Goal: Task Accomplishment & Management: Use online tool/utility

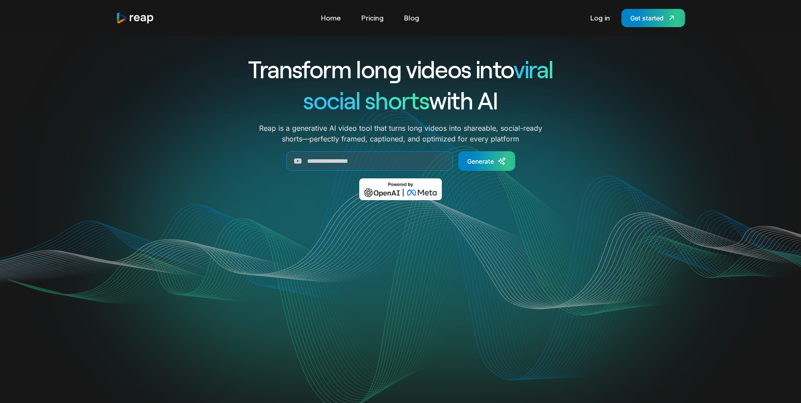
scroll to position [356, 0]
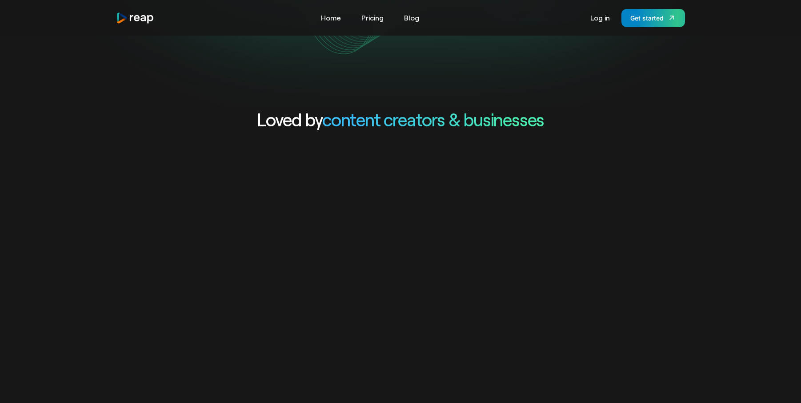
click at [645, 19] on div "Get started" at bounding box center [646, 17] width 33 height 9
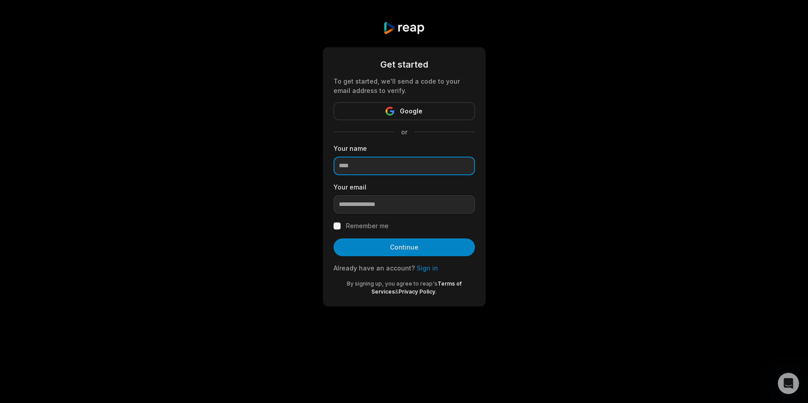
click at [357, 164] on input at bounding box center [403, 165] width 141 height 19
type input "****"
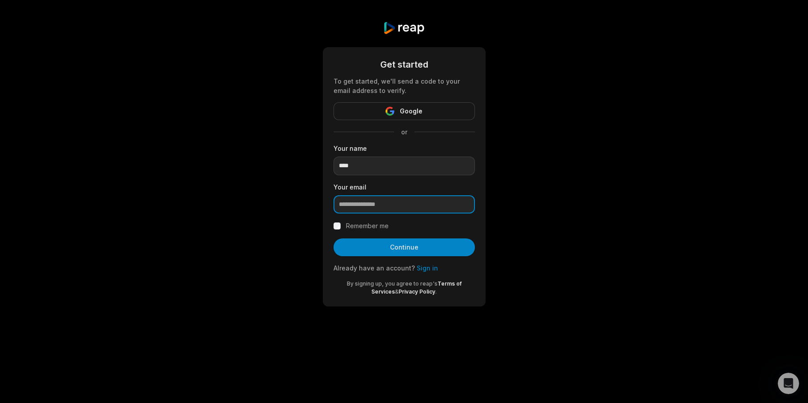
click at [356, 207] on input "email" at bounding box center [403, 204] width 141 height 19
type input "**********"
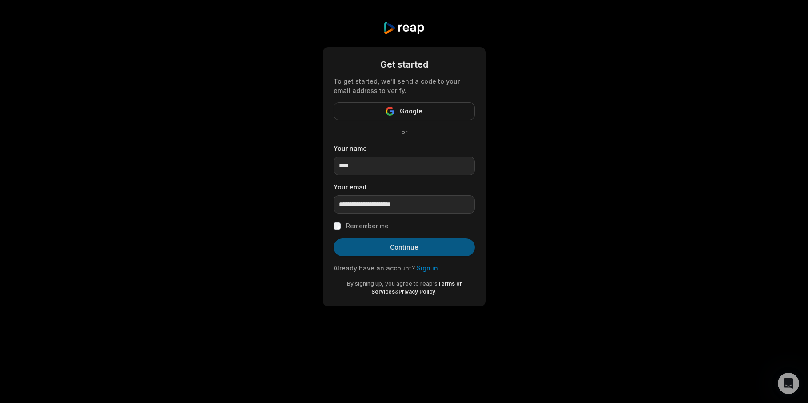
click at [411, 246] on button "Continue" at bounding box center [403, 247] width 141 height 18
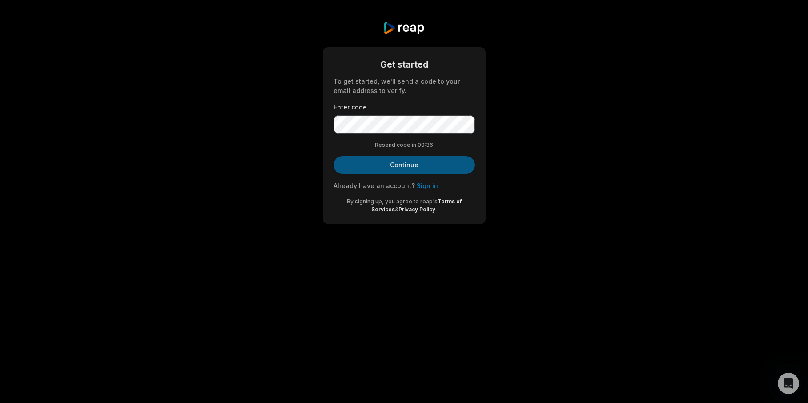
click at [401, 164] on button "Continue" at bounding box center [403, 165] width 141 height 18
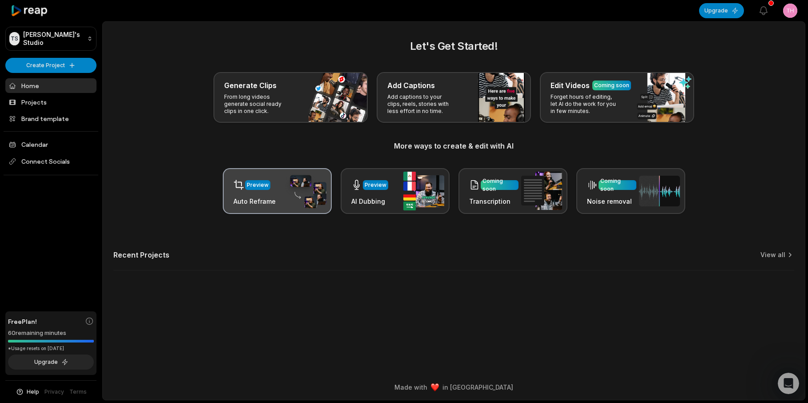
click at [261, 190] on div "Preview" at bounding box center [254, 185] width 42 height 18
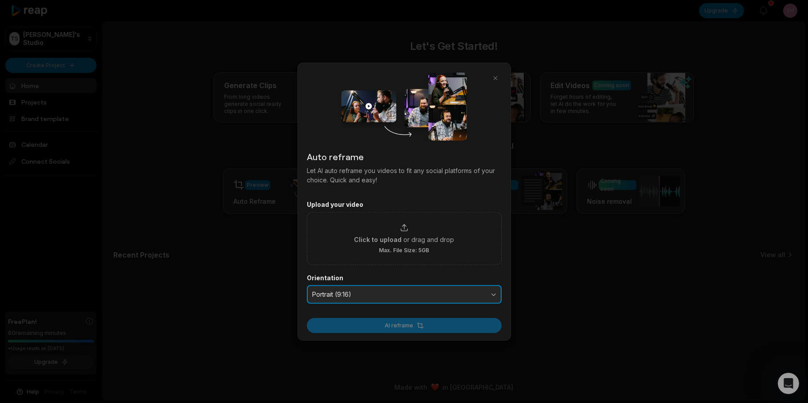
click at [440, 297] on span "Portrait (9:16)" at bounding box center [398, 294] width 172 height 8
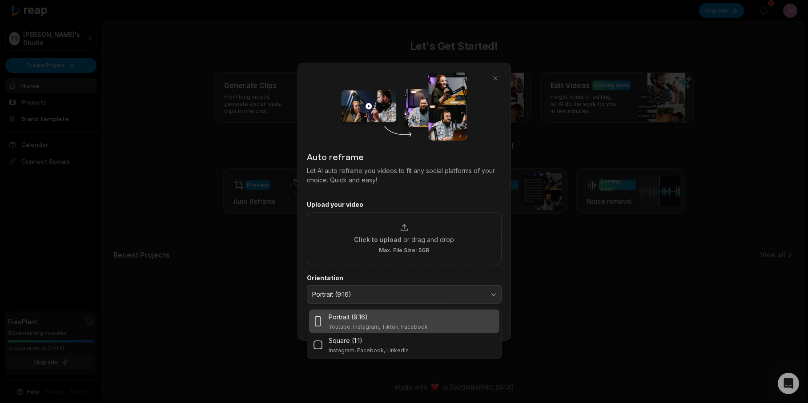
click at [436, 320] on div "Portrait (9:16) Youtube, Instagram, Tiktok, Facebook" at bounding box center [403, 321] width 183 height 18
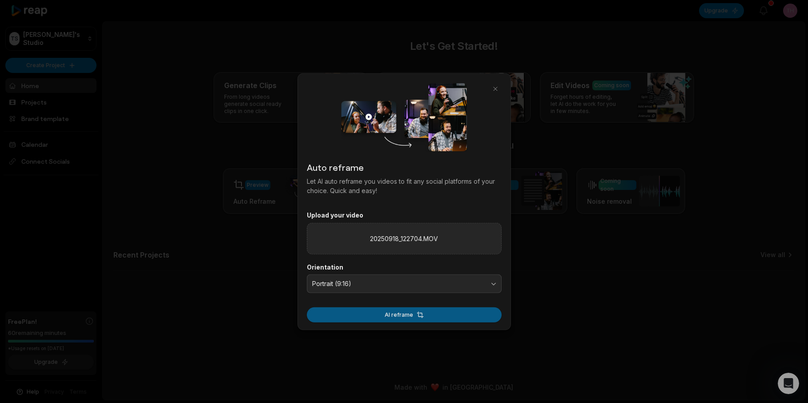
click at [416, 315] on button "AI reframe" at bounding box center [404, 314] width 195 height 15
click at [408, 315] on button "AI reframe" at bounding box center [404, 314] width 195 height 15
click at [408, 313] on button "AI reframe" at bounding box center [404, 314] width 195 height 15
click at [494, 90] on button "button" at bounding box center [495, 89] width 12 height 12
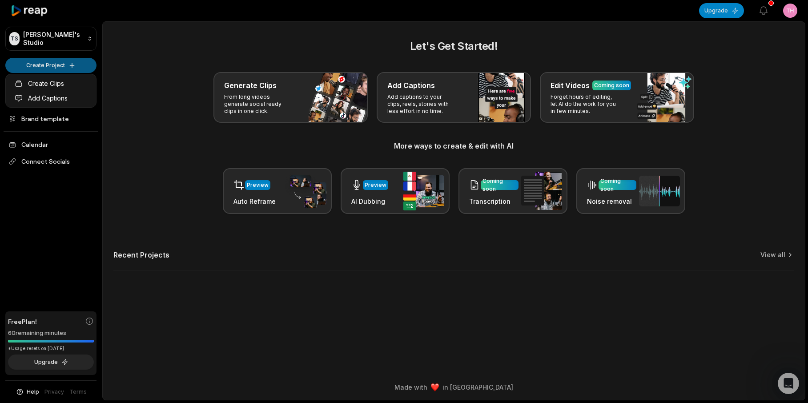
click at [55, 63] on html "TS [PERSON_NAME]'s Studio Create Project Home Projects Brand template Calendar …" at bounding box center [404, 201] width 808 height 403
click at [59, 85] on link "Create Clips" at bounding box center [51, 83] width 87 height 15
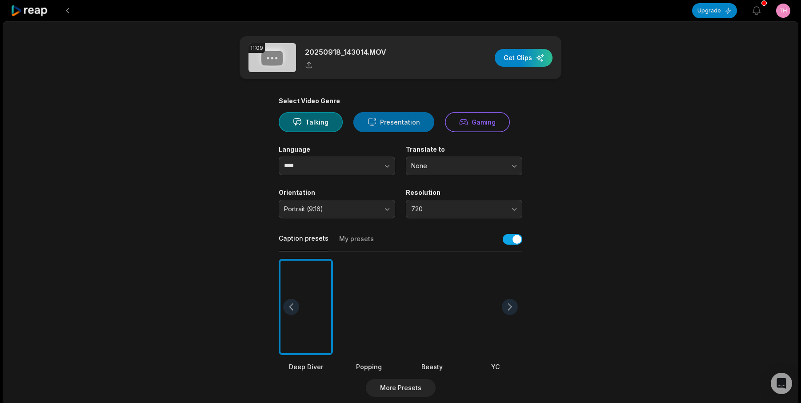
click at [399, 123] on button "Presentation" at bounding box center [393, 122] width 81 height 20
click at [425, 205] on span "720" at bounding box center [457, 209] width 93 height 8
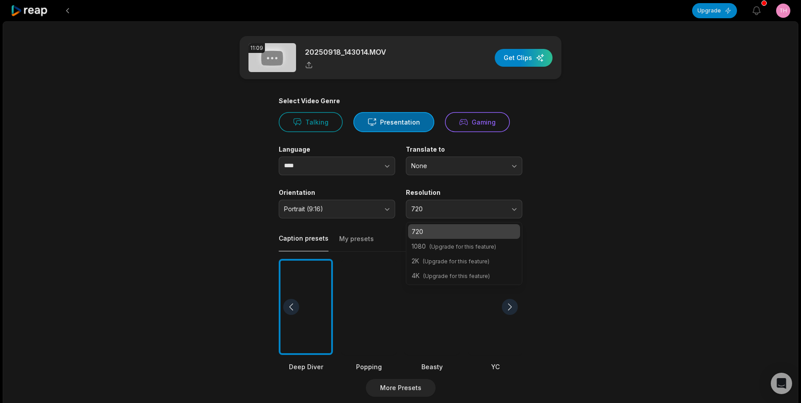
click at [431, 232] on p "720" at bounding box center [464, 231] width 105 height 9
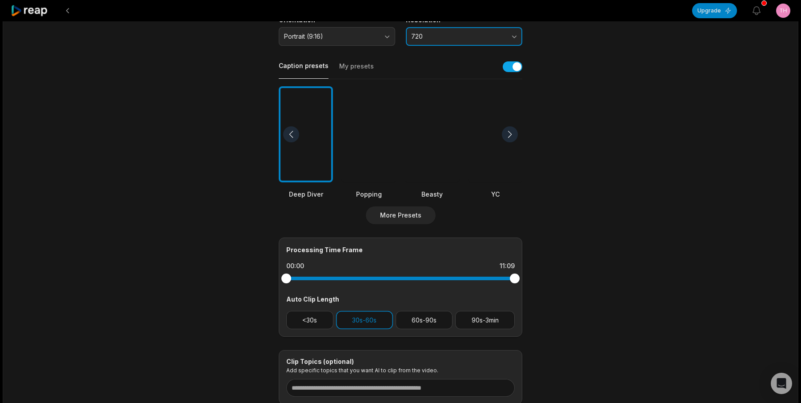
scroll to position [178, 0]
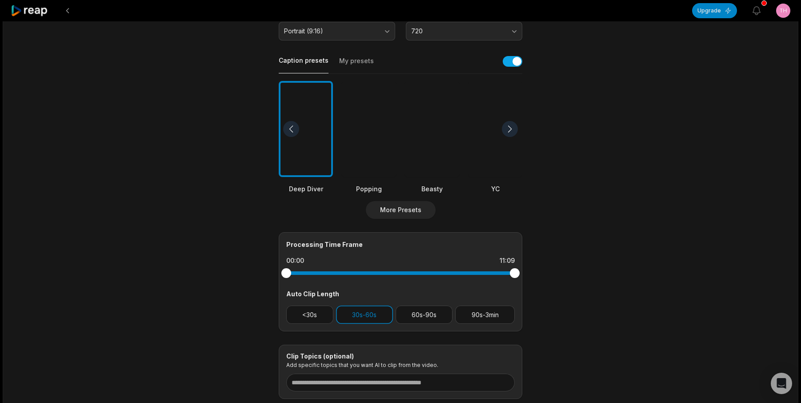
click at [441, 159] on div at bounding box center [432, 129] width 54 height 96
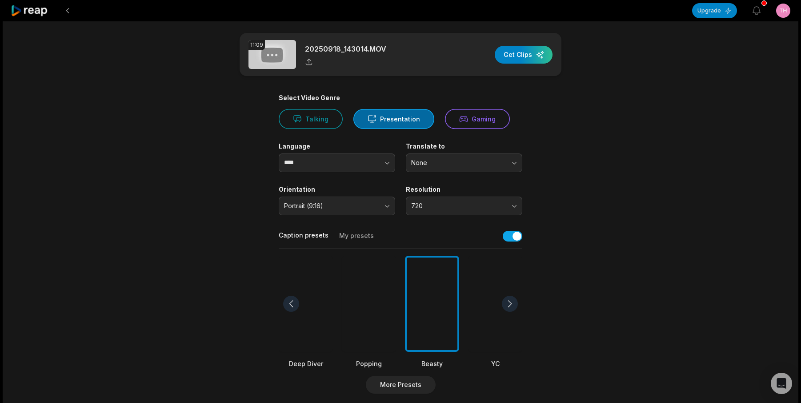
scroll to position [0, 0]
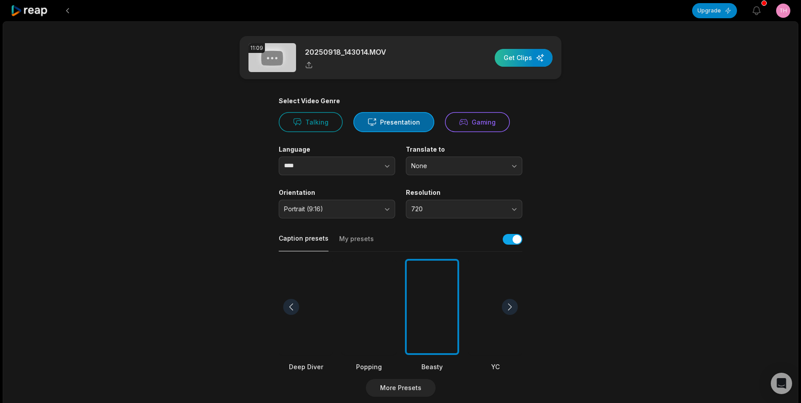
click at [524, 55] on div "button" at bounding box center [524, 58] width 58 height 18
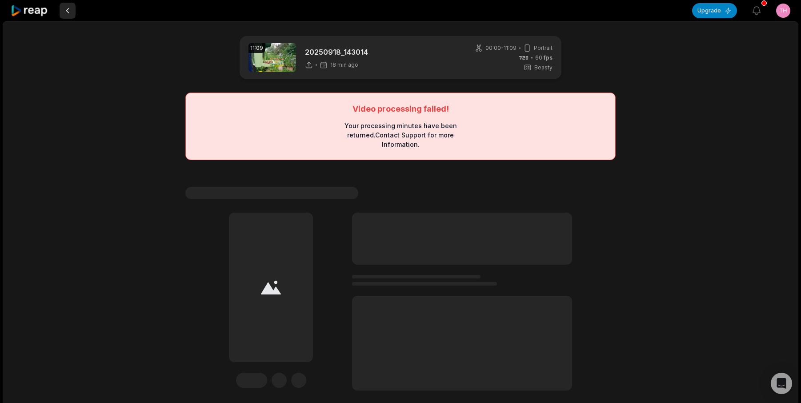
click at [68, 11] on button at bounding box center [68, 11] width 16 height 16
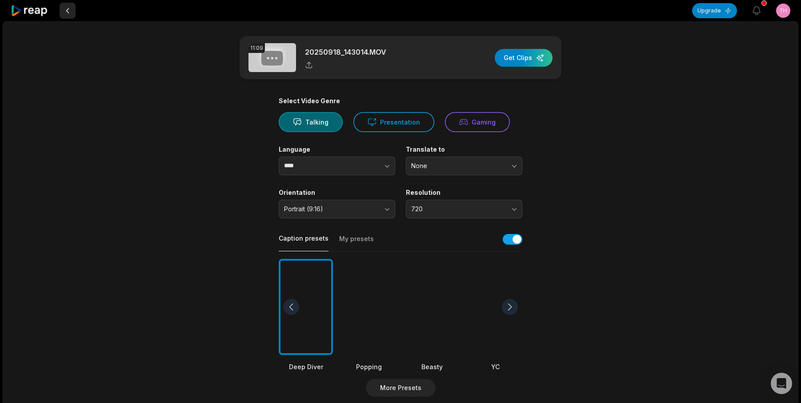
click at [68, 12] on button at bounding box center [68, 11] width 16 height 16
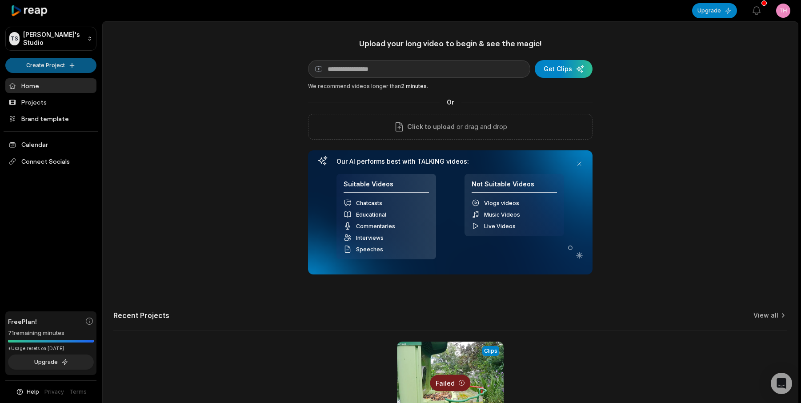
click at [69, 65] on html "TS Thor's Studio Create Project Home Projects Brand template Calendar Connect S…" at bounding box center [400, 201] width 801 height 403
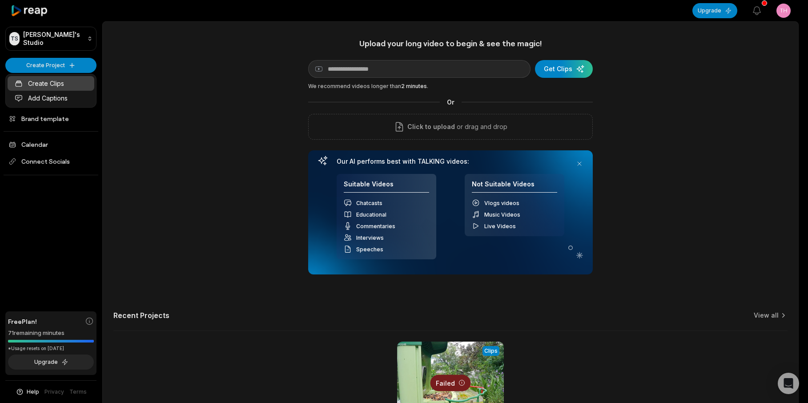
click at [57, 84] on link "Create Clips" at bounding box center [51, 83] width 87 height 15
